Goal: Information Seeking & Learning: Compare options

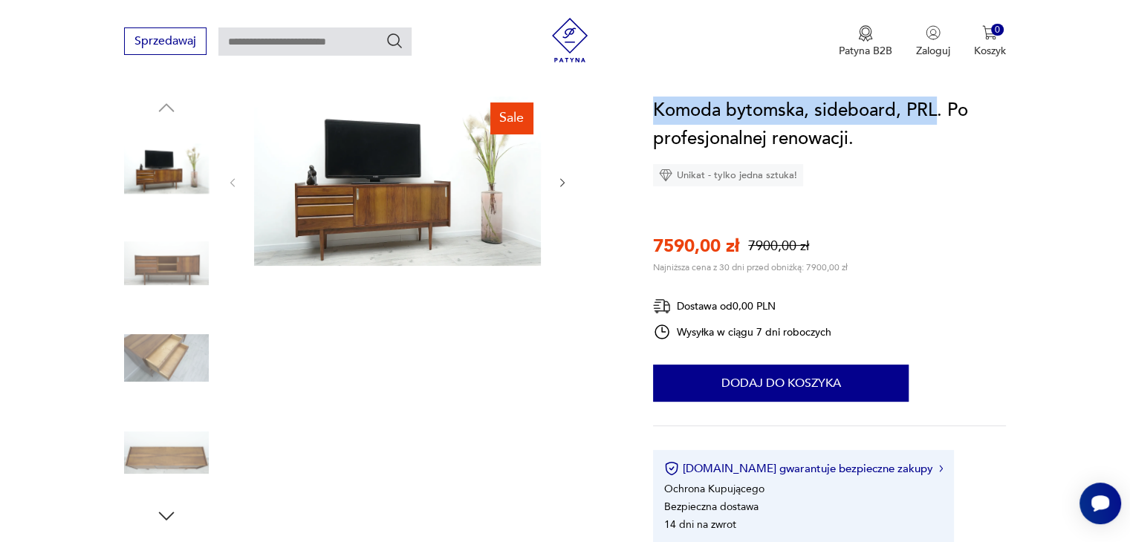
drag, startPoint x: 654, startPoint y: 105, endPoint x: 933, endPoint y: 107, distance: 279.2
click at [933, 107] on h1 "Komoda bytomska, sideboard, PRL. Po profesjonalnej renowacji." at bounding box center [829, 125] width 353 height 56
click at [172, 269] on img at bounding box center [166, 263] width 85 height 85
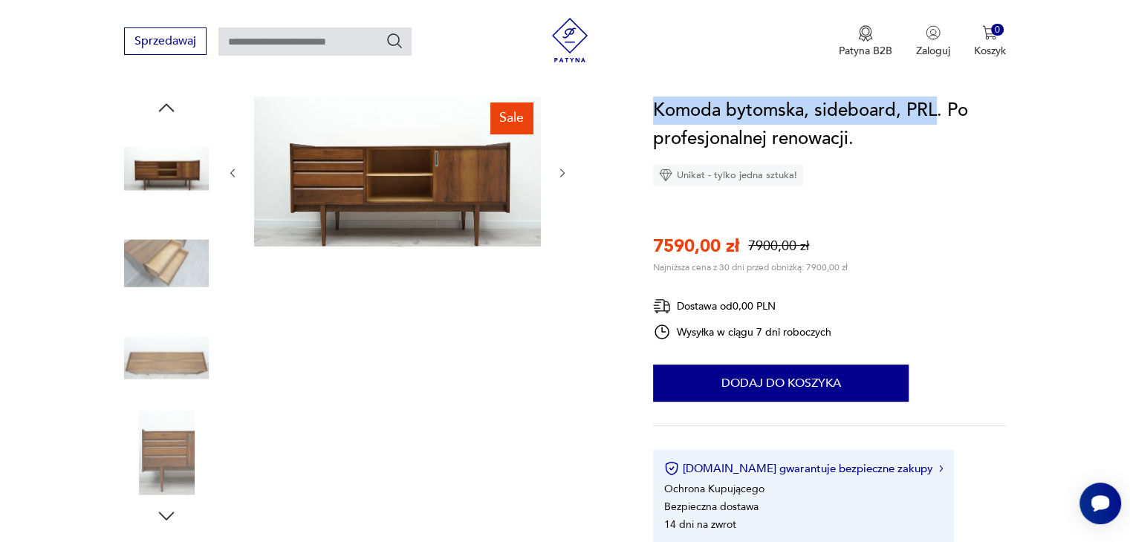
click at [371, 189] on img at bounding box center [397, 172] width 287 height 150
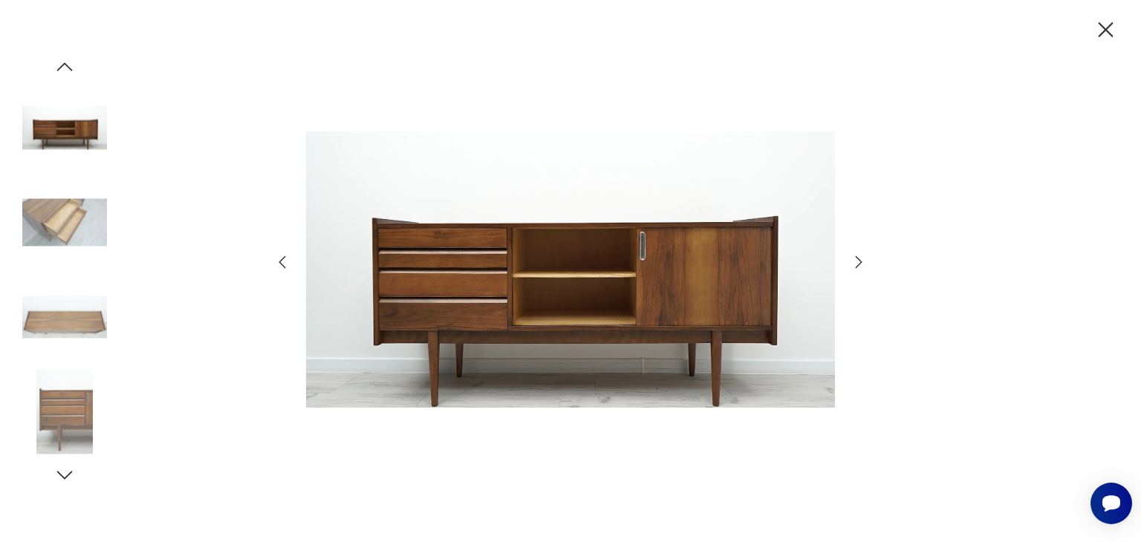
click at [1109, 17] on icon "button" at bounding box center [1105, 30] width 26 height 26
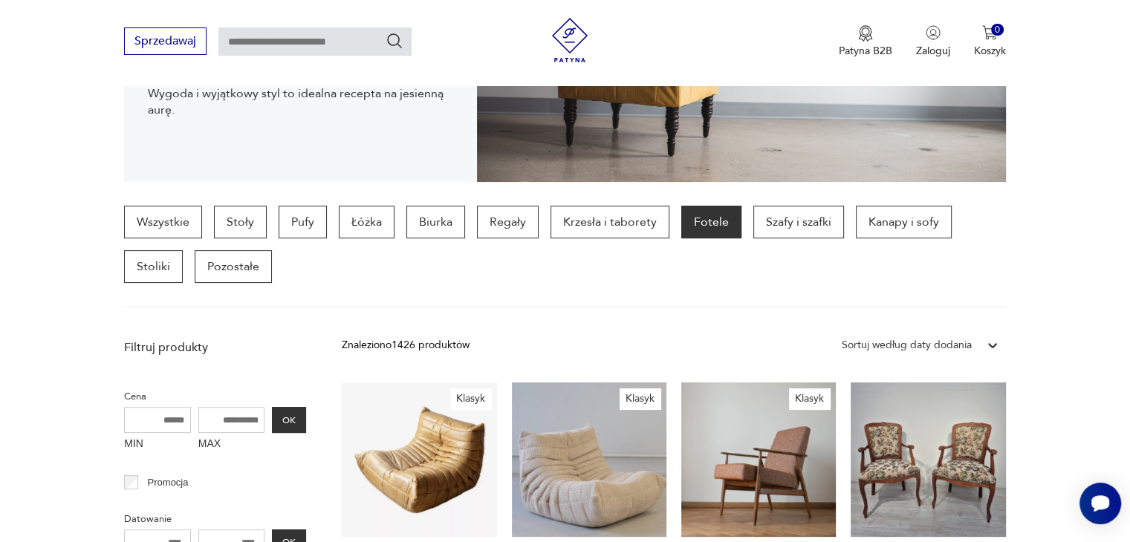
scroll to position [362, 0]
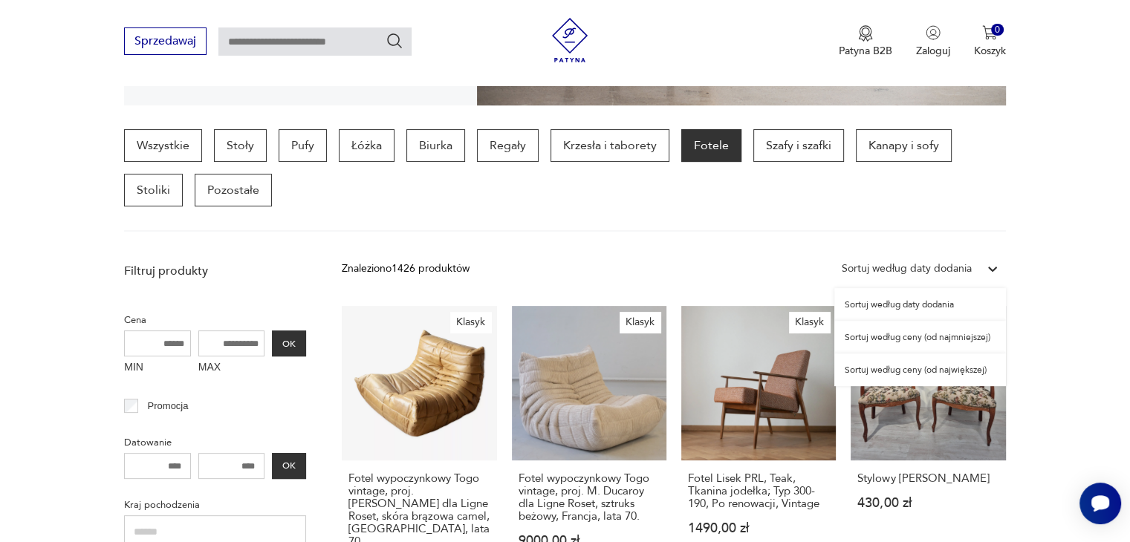
click at [988, 267] on icon at bounding box center [992, 269] width 9 height 5
click at [922, 345] on div "Sortuj według ceny (od najmniejszej)" at bounding box center [920, 337] width 172 height 33
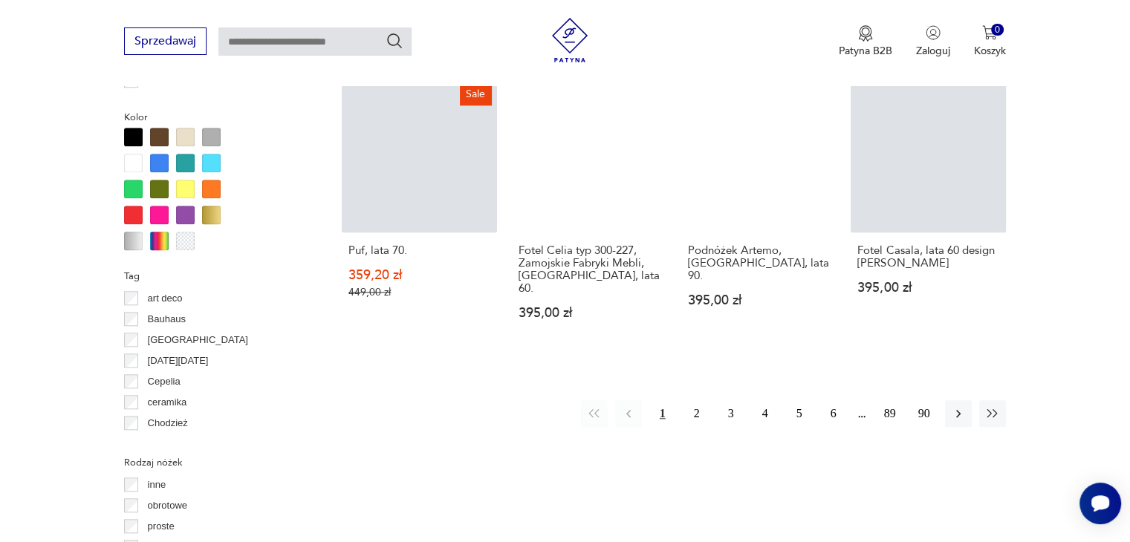
scroll to position [1433, 0]
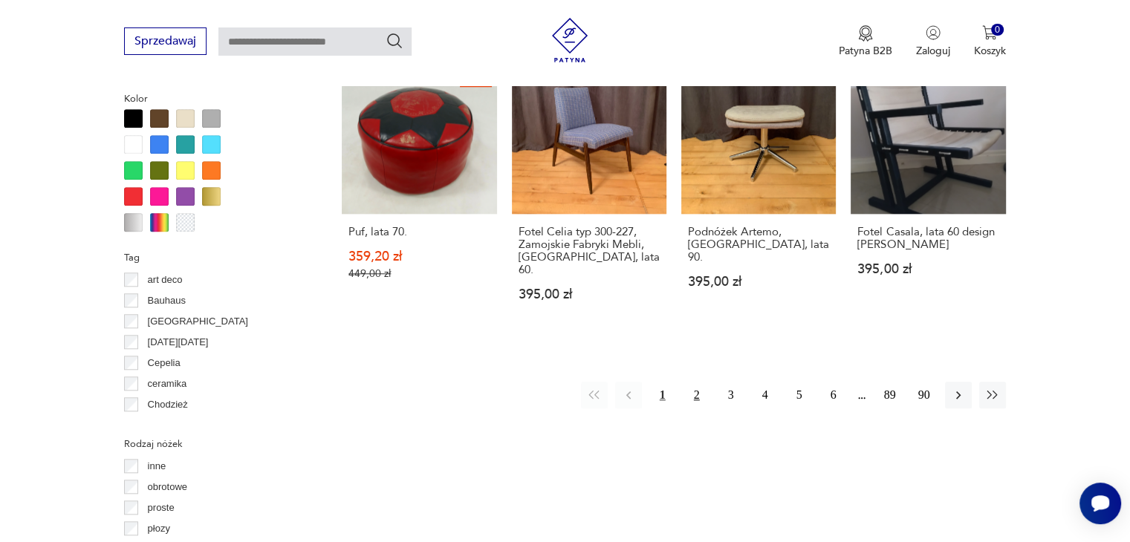
click at [696, 382] on button "2" at bounding box center [696, 395] width 27 height 27
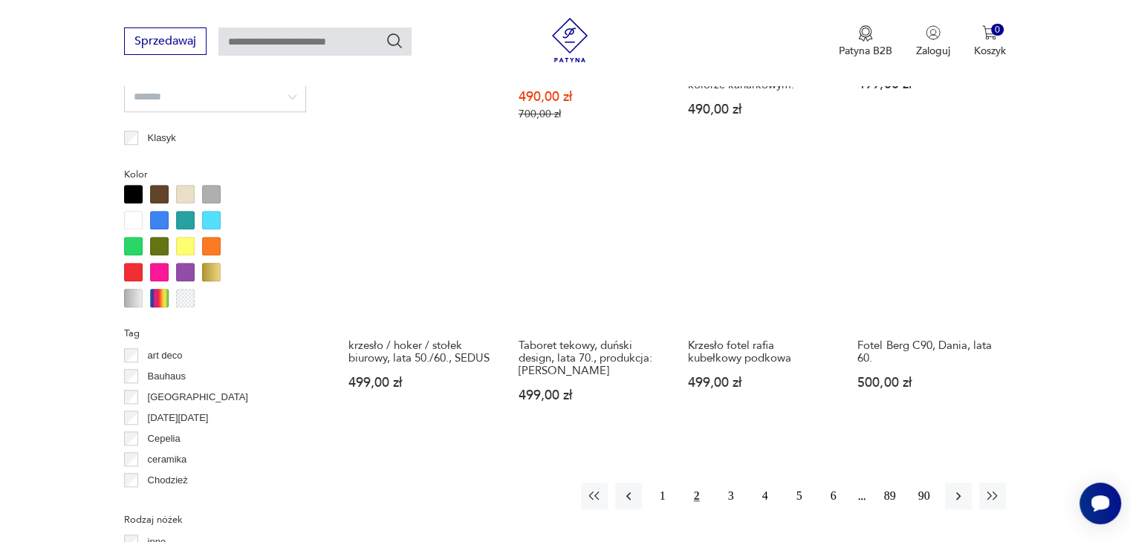
scroll to position [1359, 0]
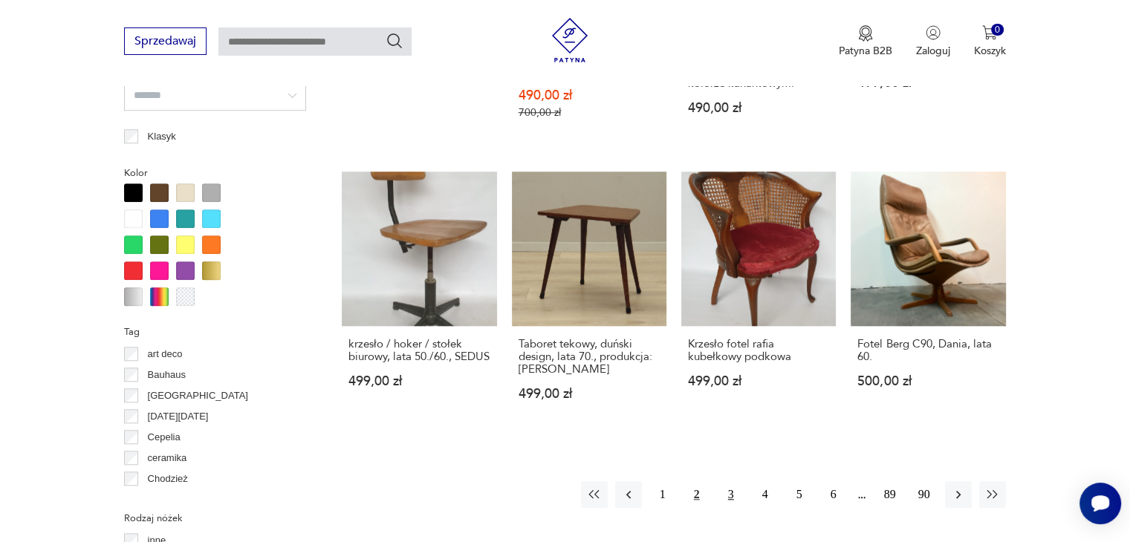
click at [734, 481] on button "3" at bounding box center [730, 494] width 27 height 27
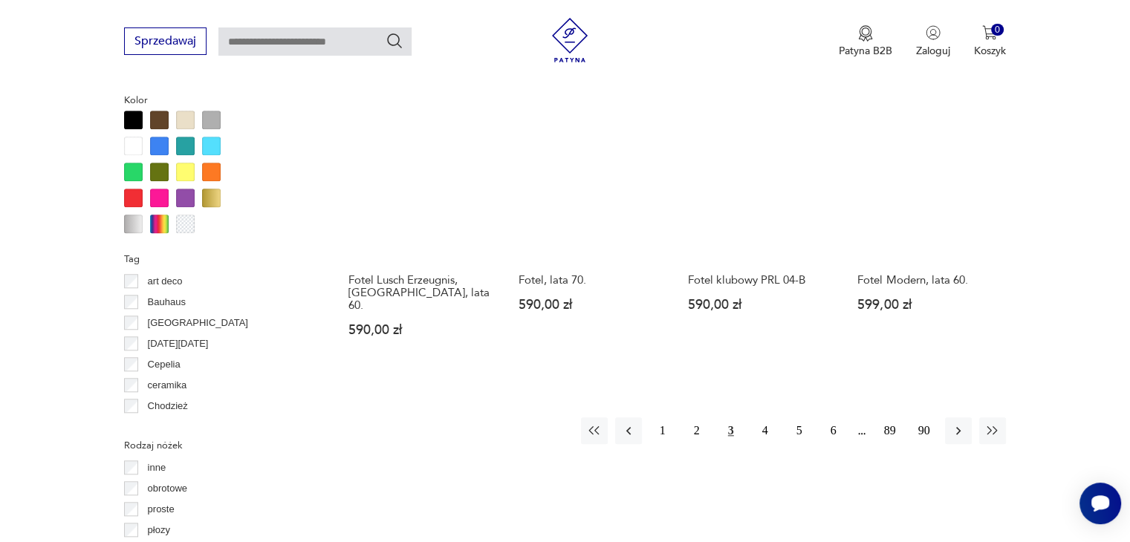
scroll to position [1433, 0]
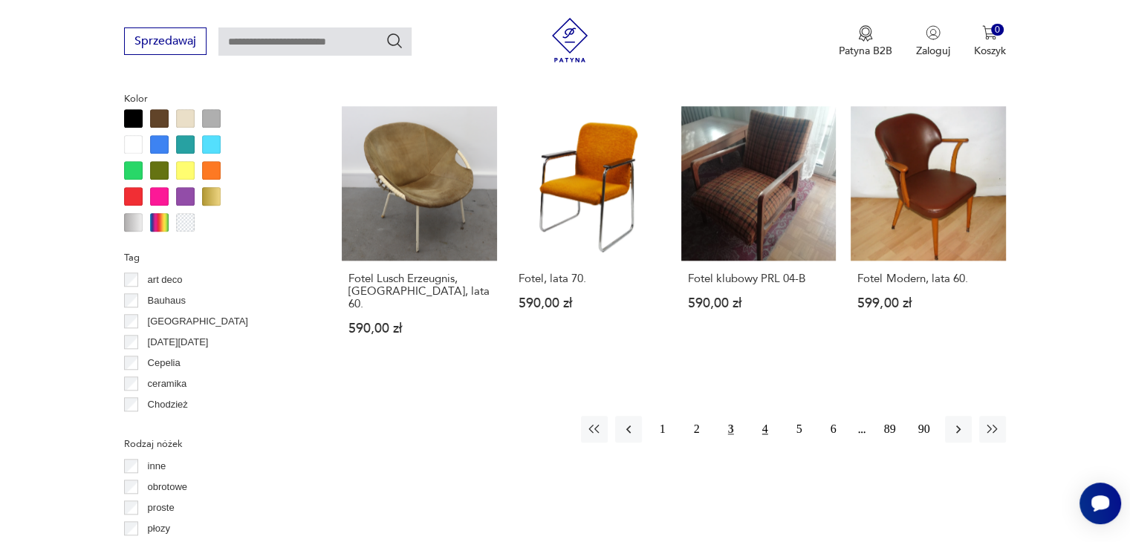
click at [762, 416] on button "4" at bounding box center [765, 429] width 27 height 27
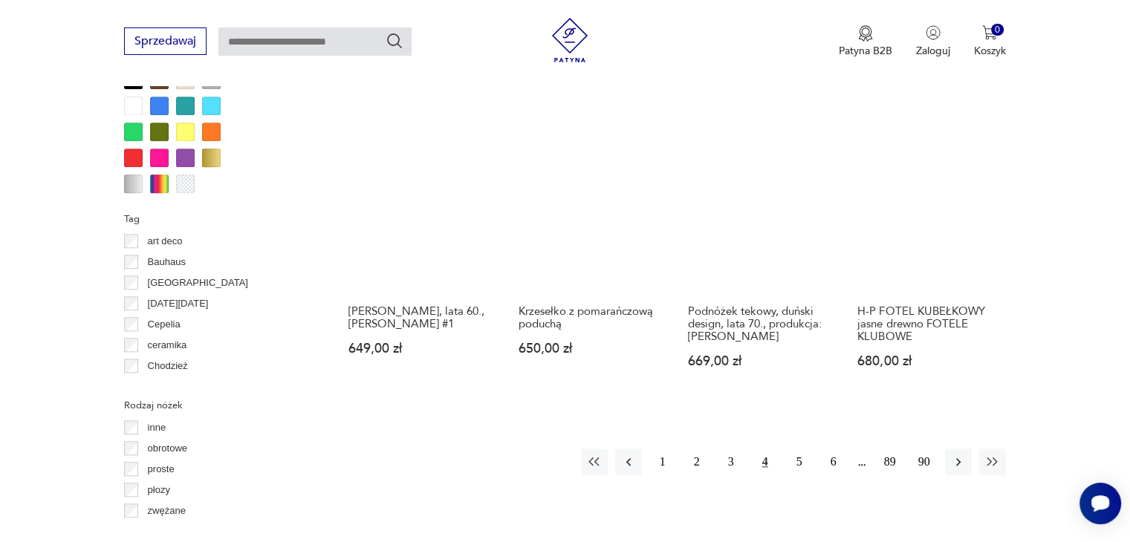
scroll to position [1508, 0]
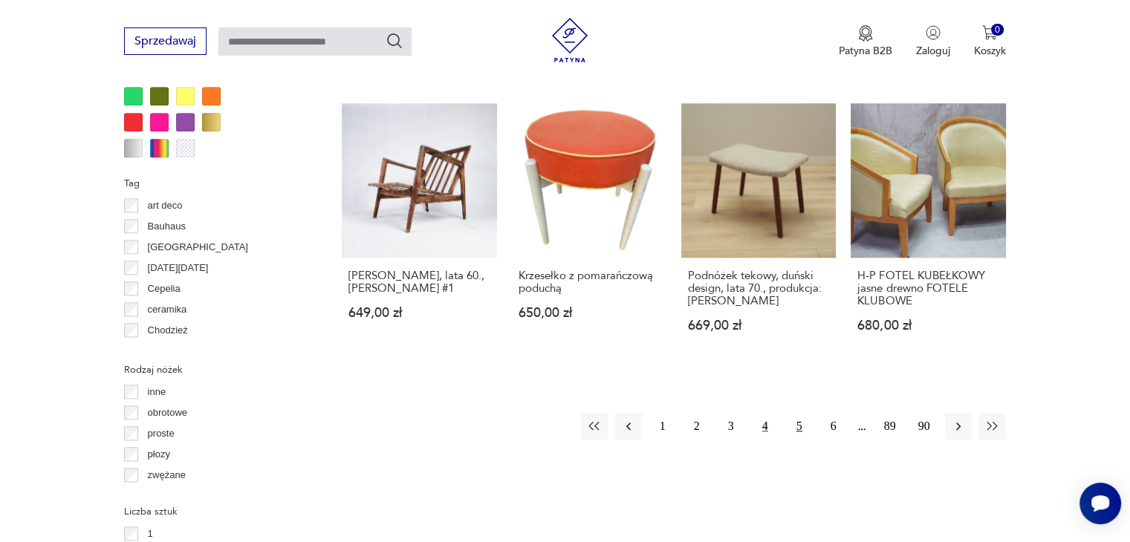
click at [799, 413] on button "5" at bounding box center [799, 426] width 27 height 27
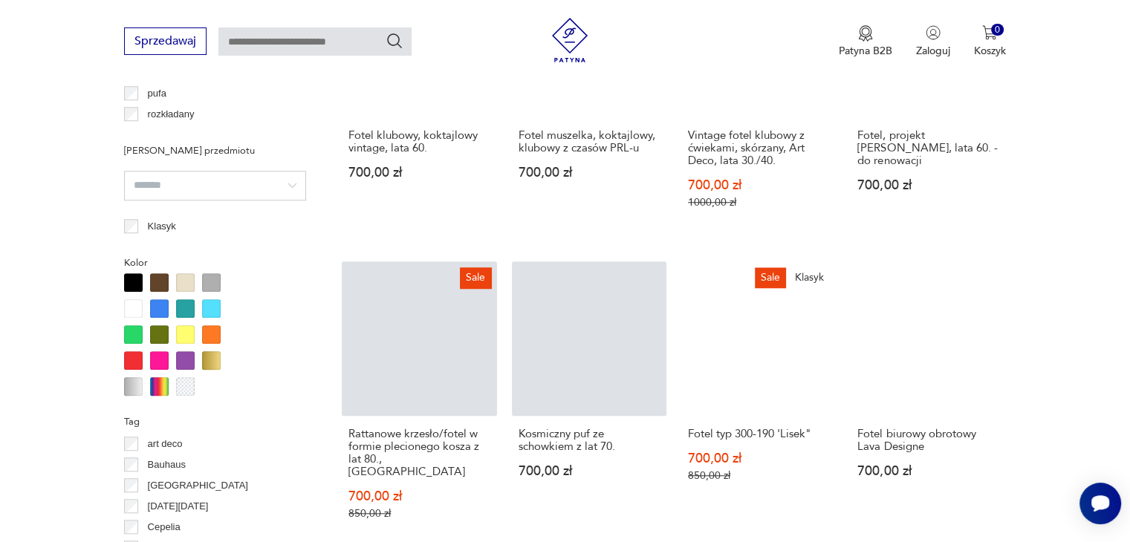
scroll to position [1359, 0]
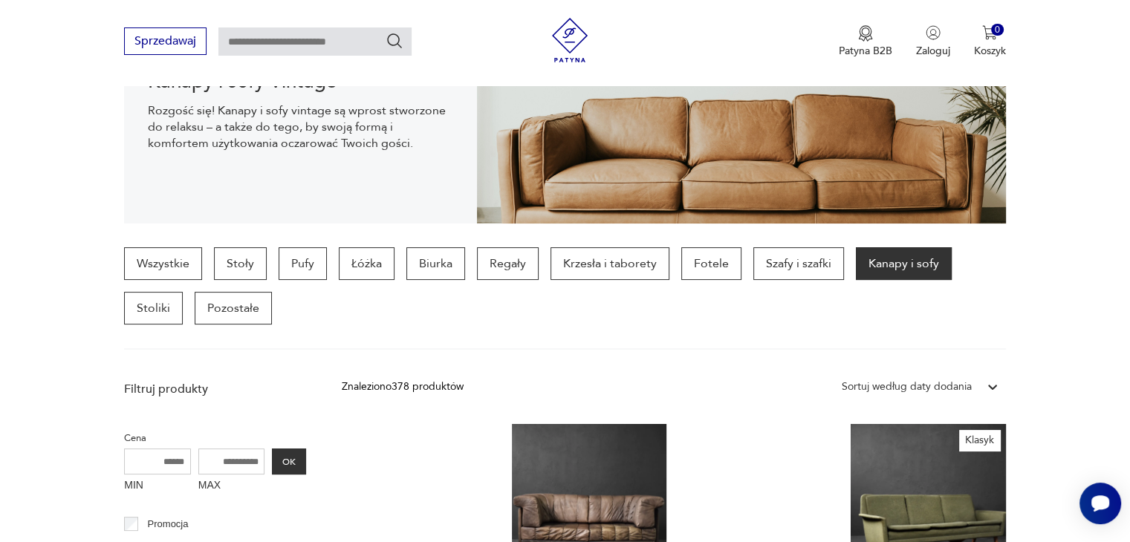
scroll to position [393, 0]
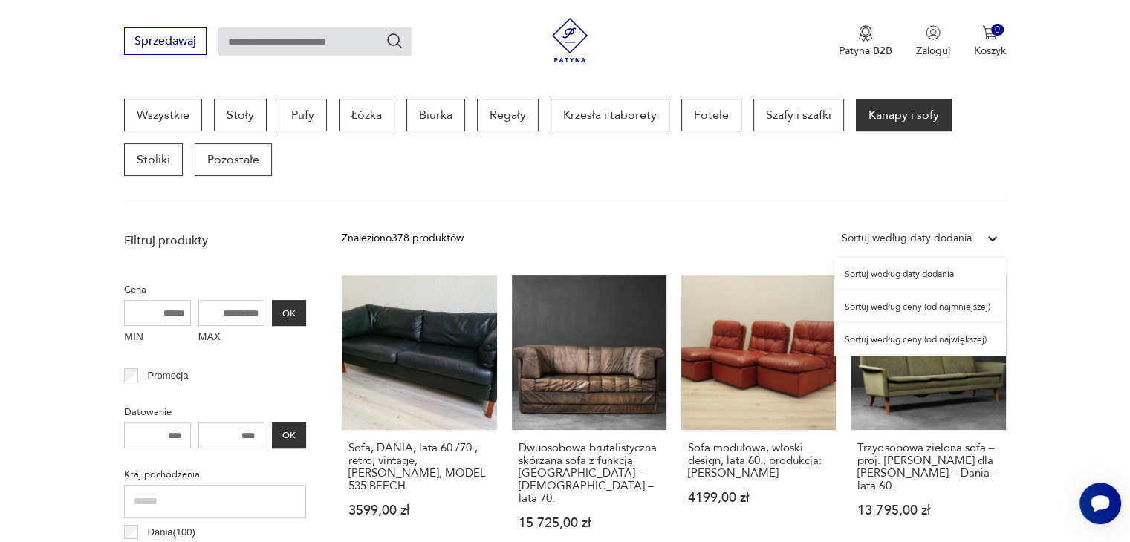
click at [993, 233] on icon at bounding box center [992, 238] width 15 height 15
click at [928, 309] on div "Sortuj według ceny (od najmniejszej)" at bounding box center [920, 306] width 172 height 33
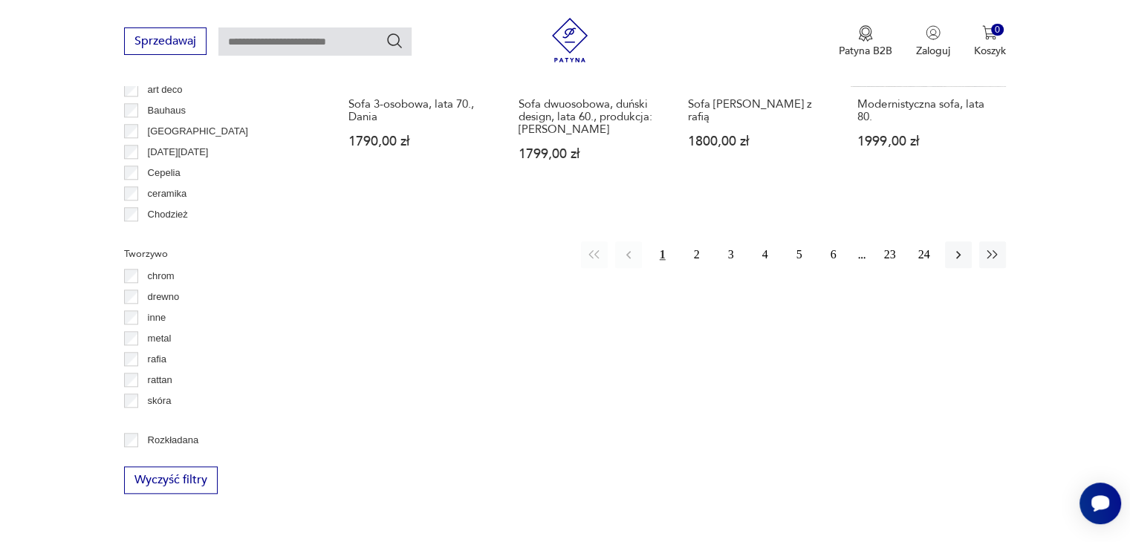
scroll to position [1359, 0]
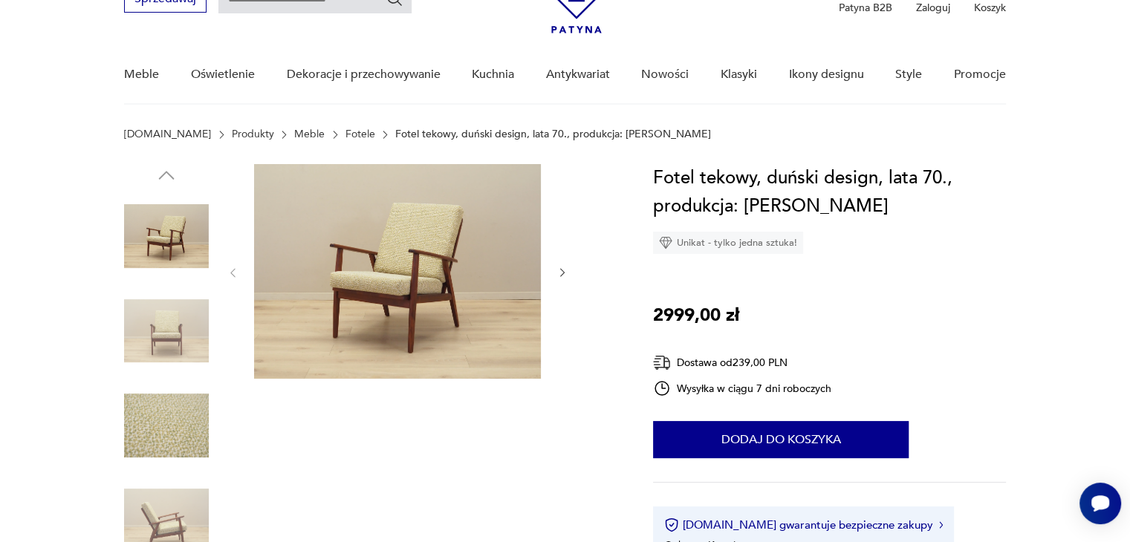
scroll to position [74, 0]
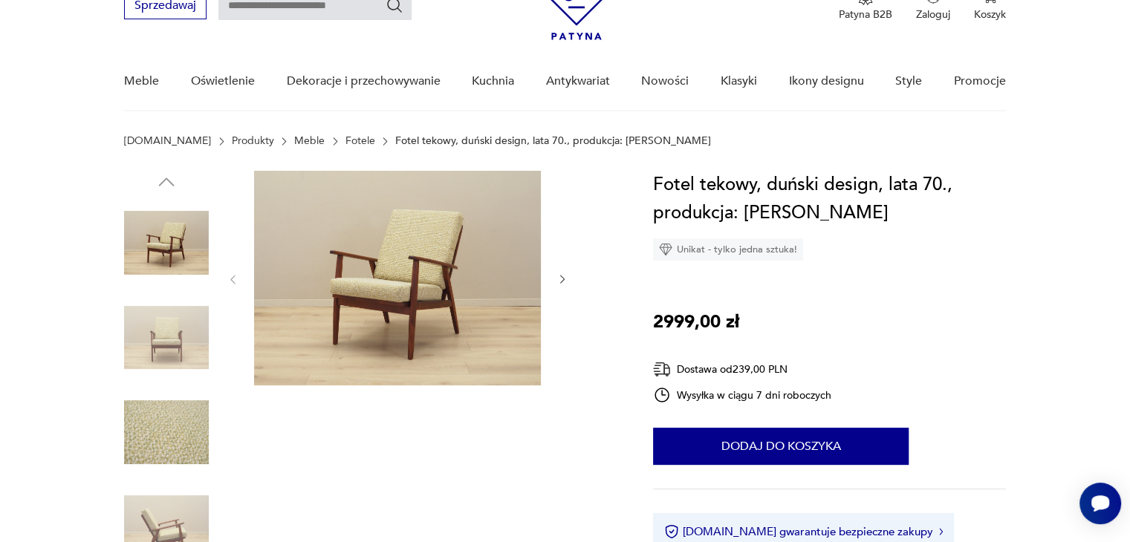
click at [409, 228] on img at bounding box center [397, 278] width 287 height 215
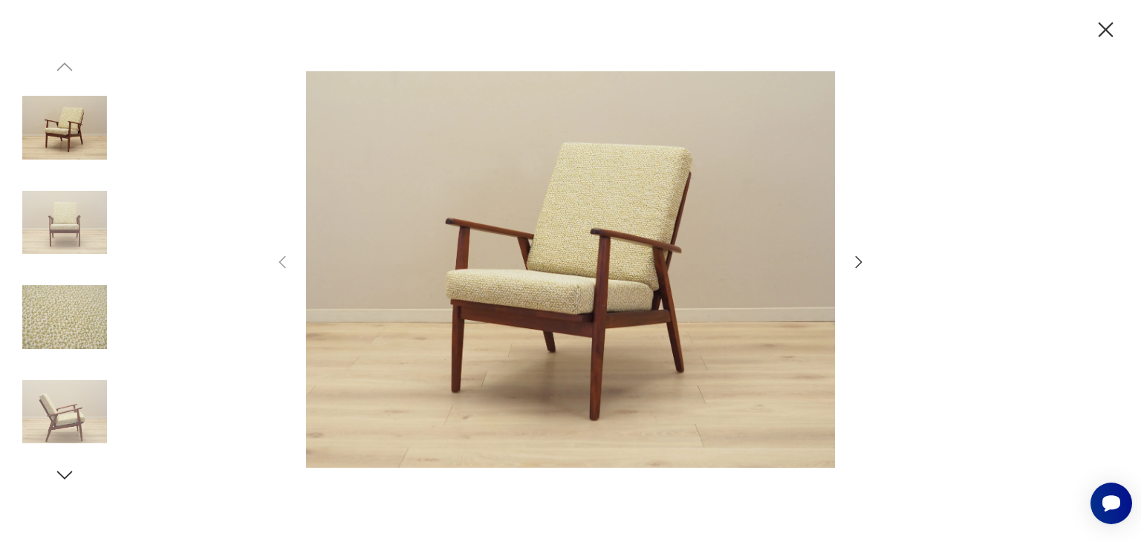
click at [1108, 33] on icon "button" at bounding box center [1105, 29] width 15 height 15
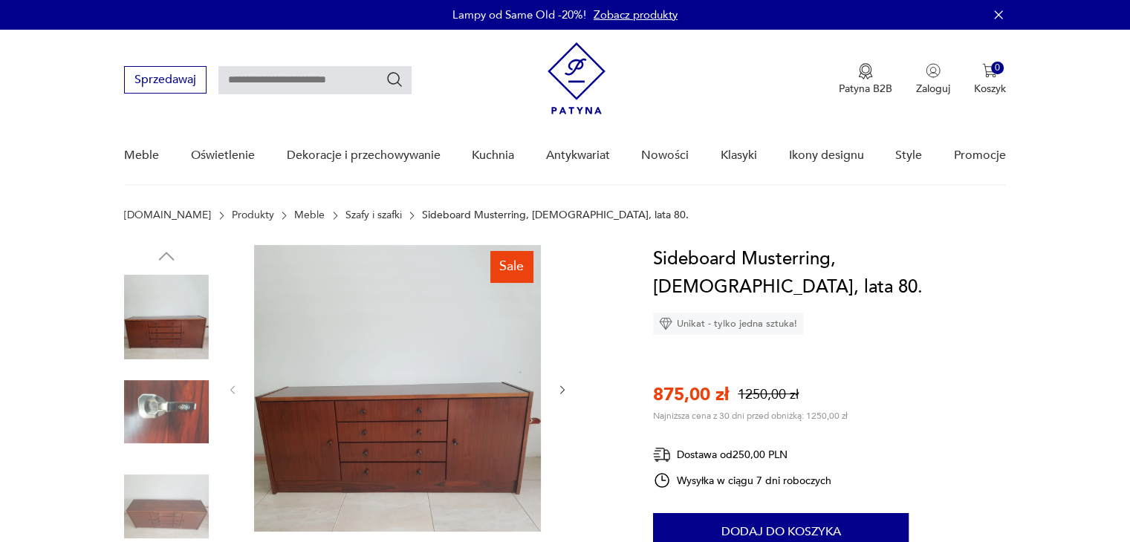
scroll to position [223, 0]
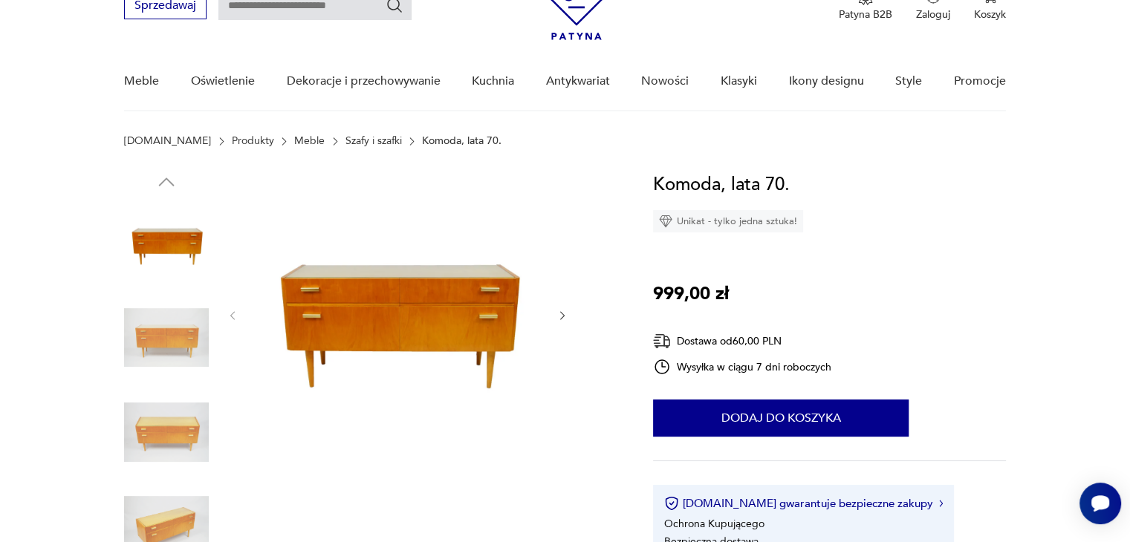
scroll to position [149, 0]
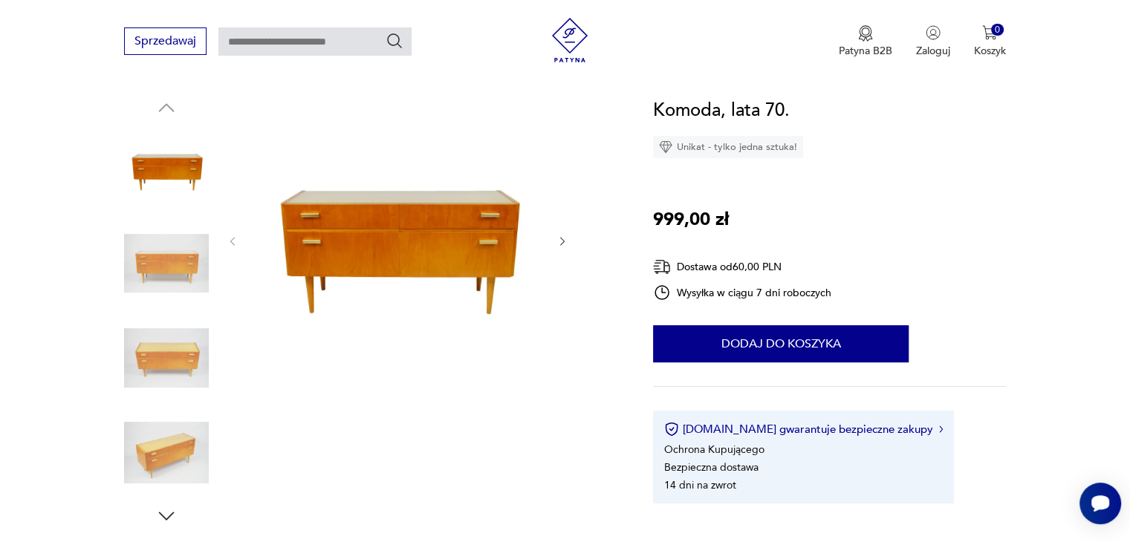
click at [177, 514] on icon "button" at bounding box center [166, 516] width 22 height 22
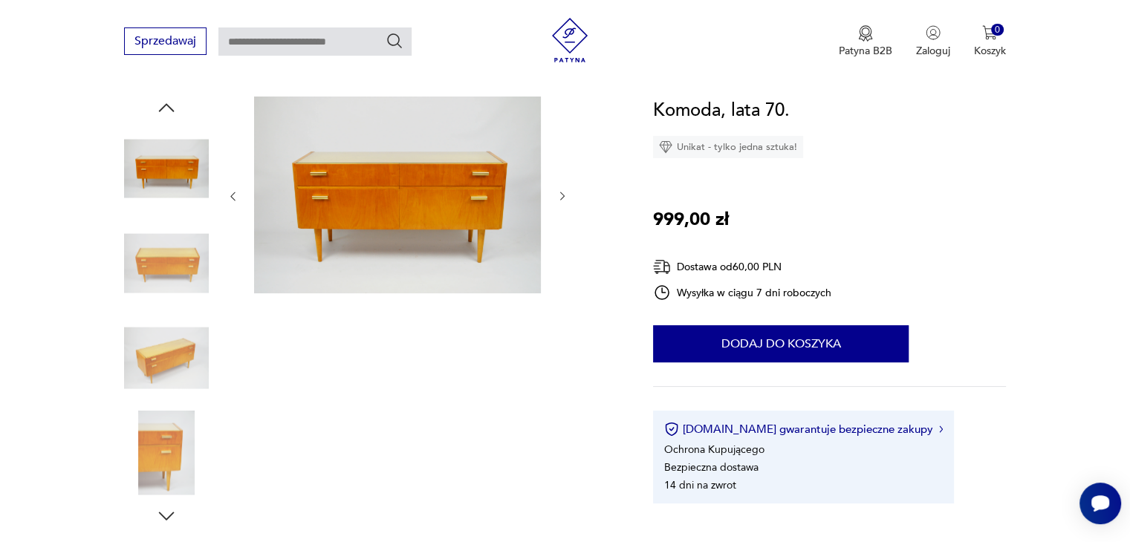
click at [163, 434] on img at bounding box center [166, 453] width 85 height 85
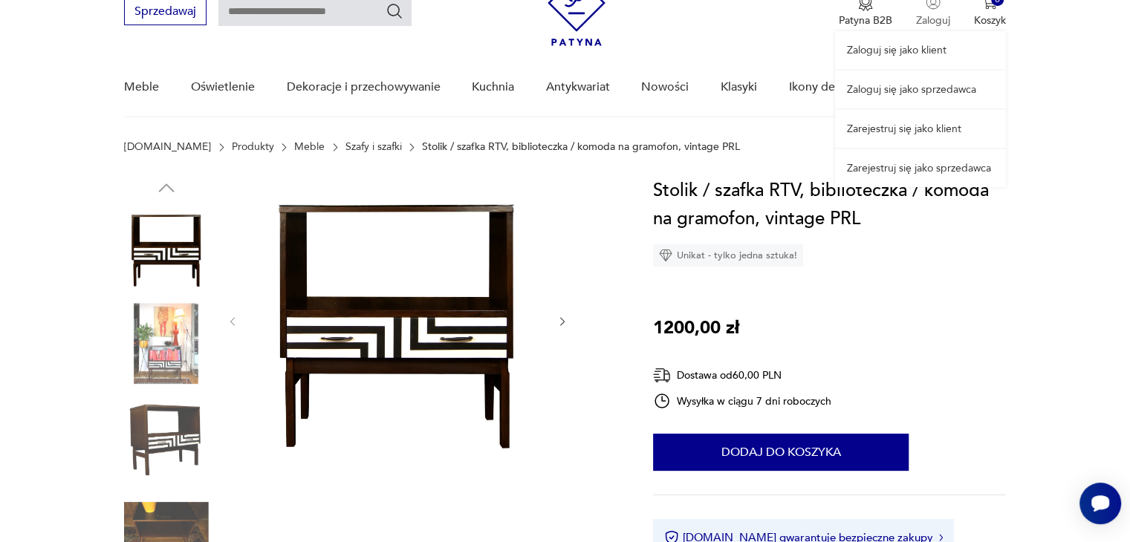
scroll to position [149, 0]
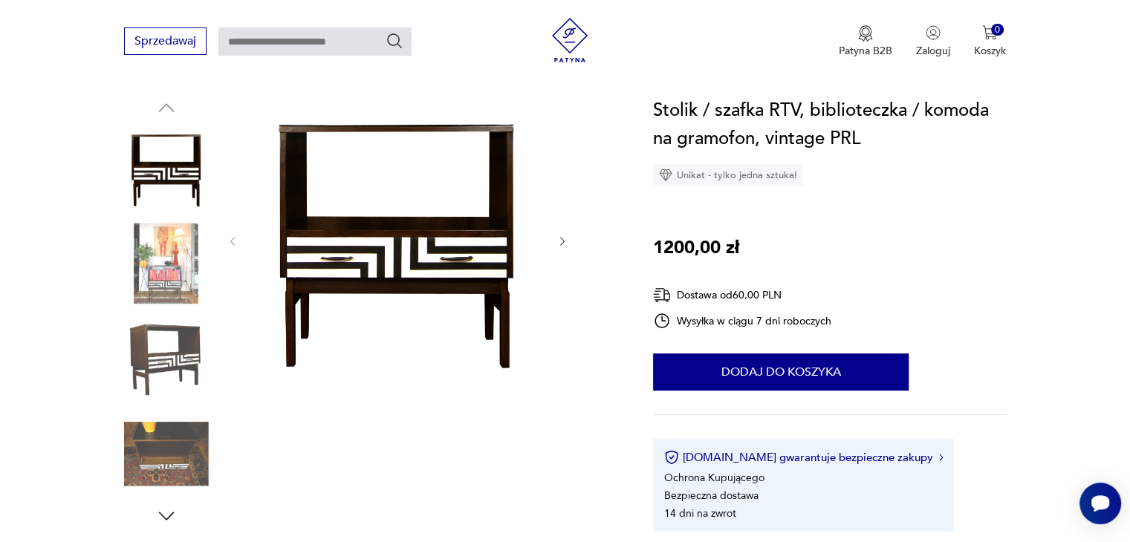
click at [174, 332] on img at bounding box center [166, 358] width 85 height 85
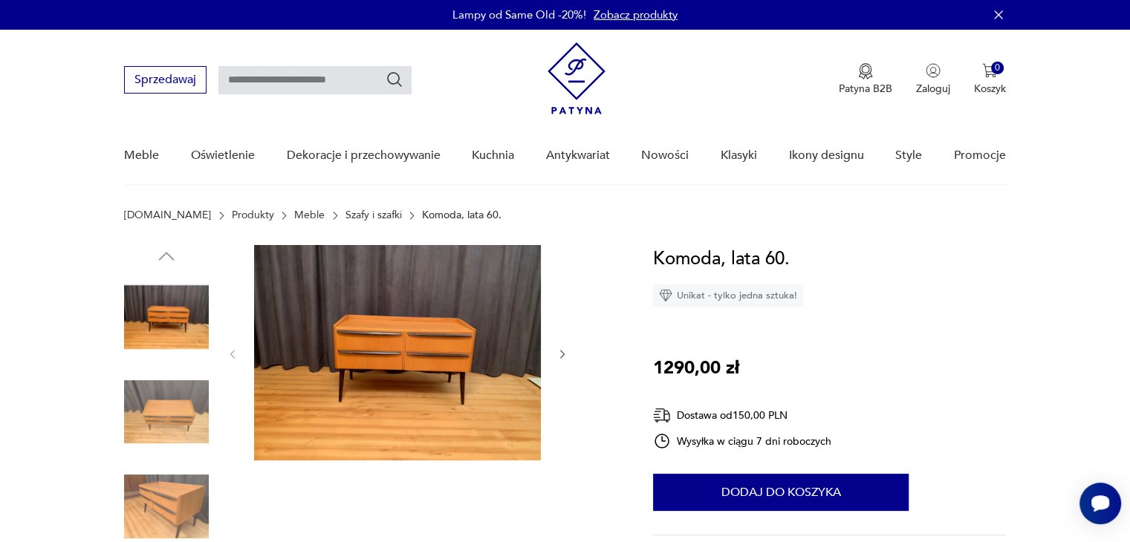
click at [374, 342] on img at bounding box center [397, 352] width 287 height 215
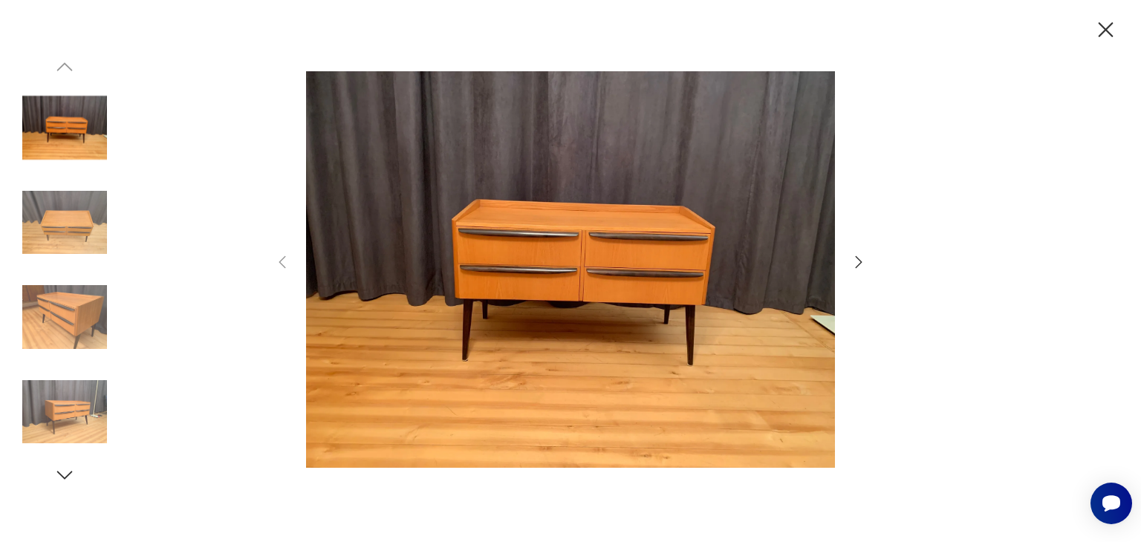
click at [585, 272] on img at bounding box center [570, 270] width 529 height 434
